Goal: Check status

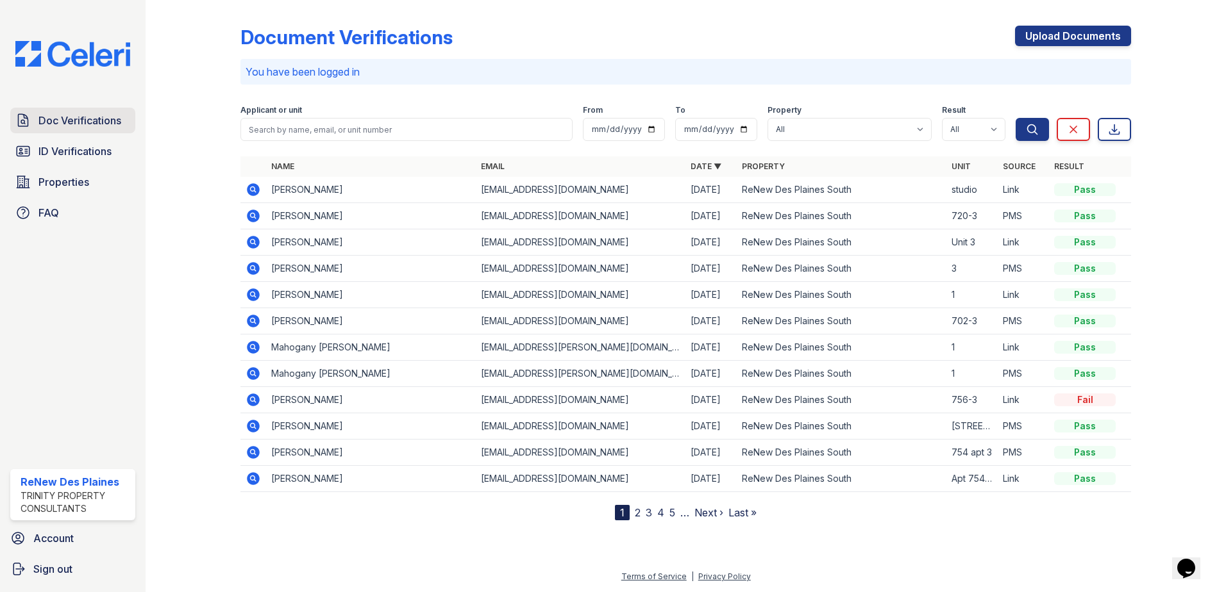
click at [90, 114] on span "Doc Verifications" at bounding box center [79, 120] width 83 height 15
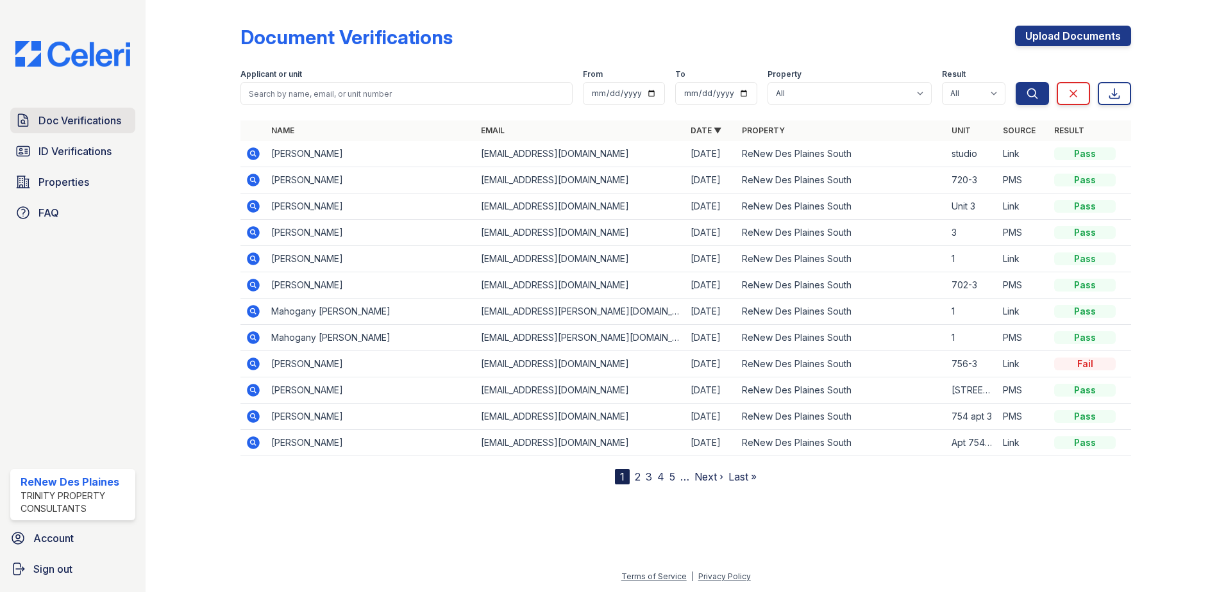
click at [76, 121] on span "Doc Verifications" at bounding box center [79, 120] width 83 height 15
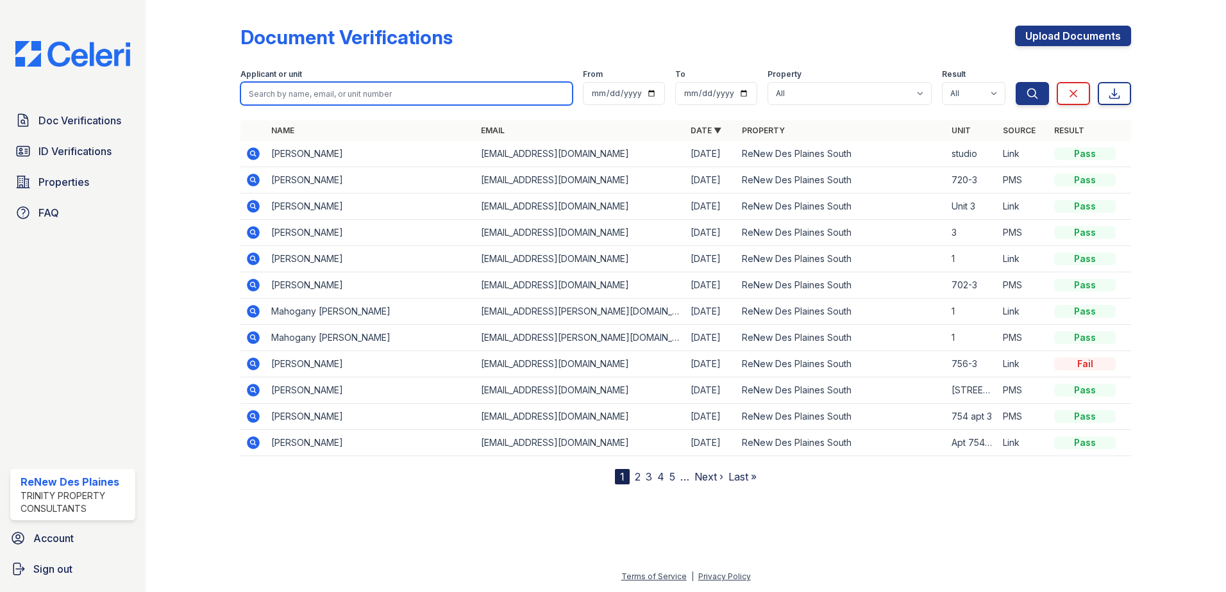
click at [285, 96] on input "search" at bounding box center [406, 93] width 332 height 23
type input "[PERSON_NAME]"
click at [1016, 82] on button "Search" at bounding box center [1032, 93] width 33 height 23
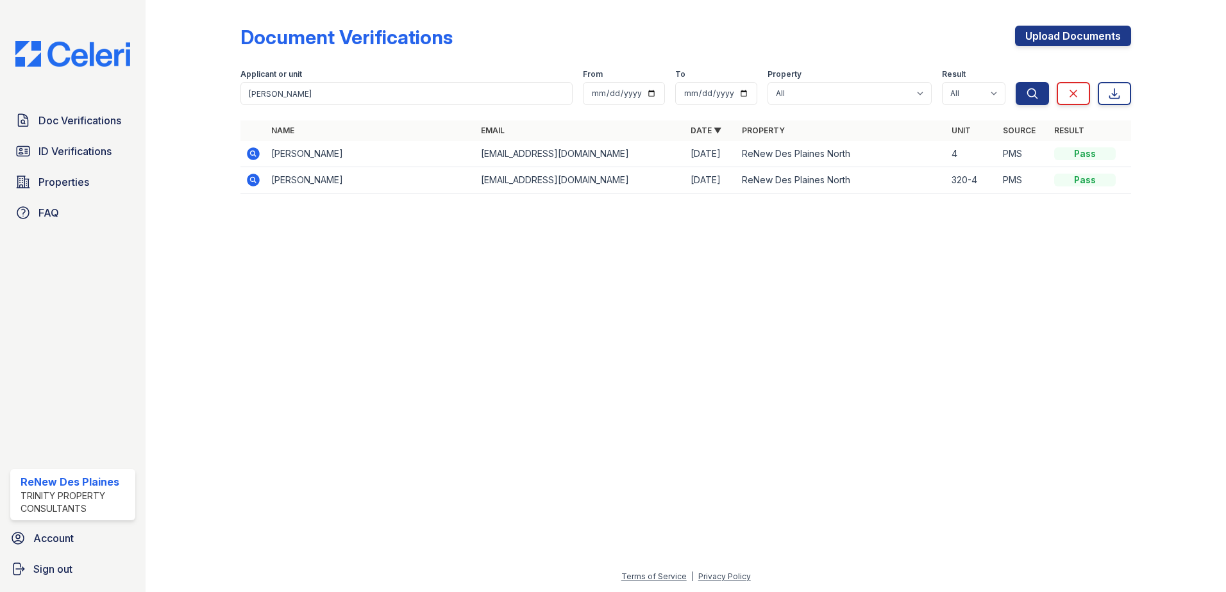
click at [256, 179] on icon at bounding box center [253, 180] width 13 height 13
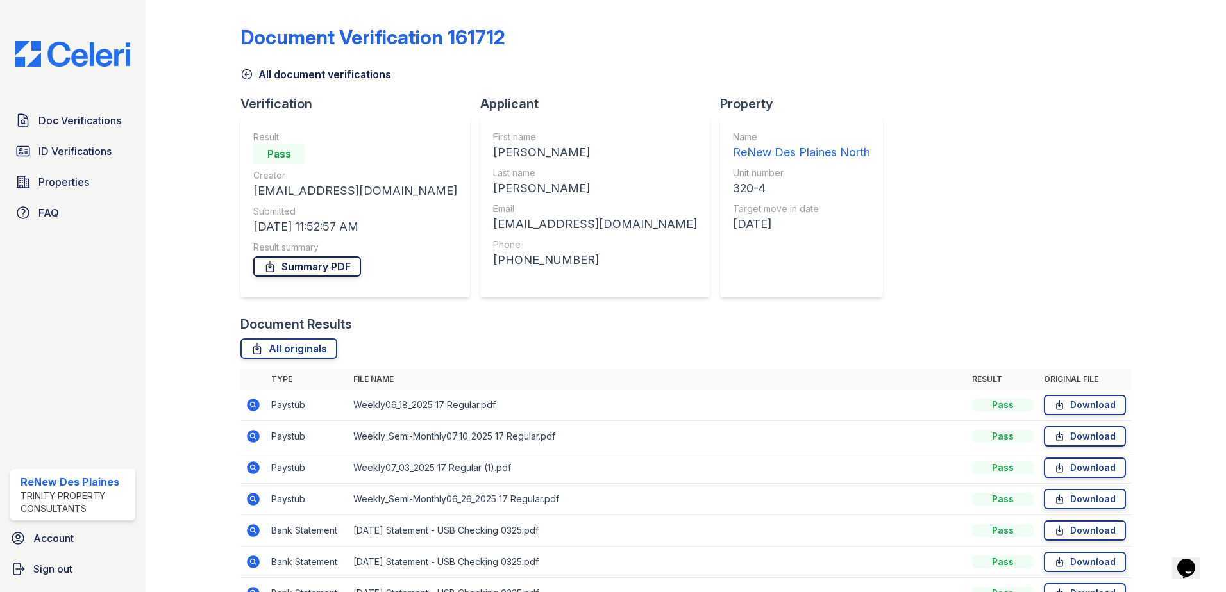
click at [284, 267] on link "Summary PDF" at bounding box center [307, 266] width 108 height 21
